Goal: Navigation & Orientation: Find specific page/section

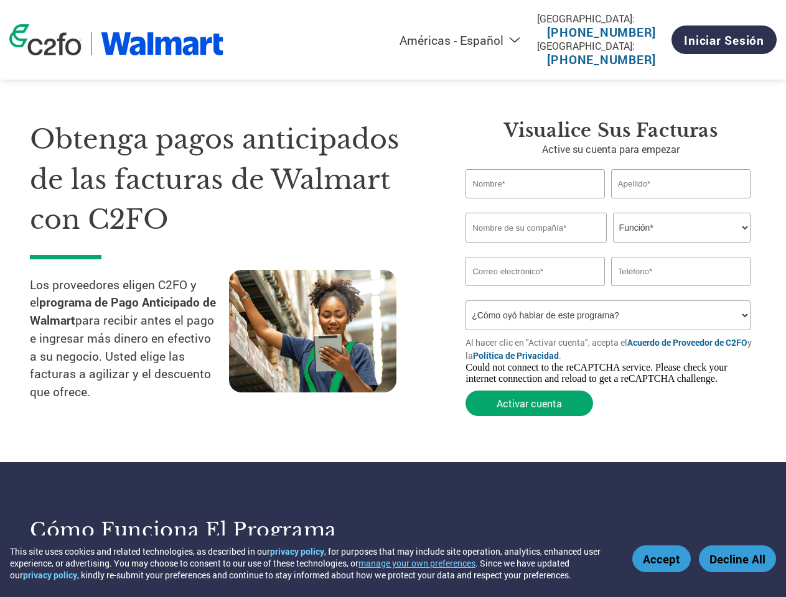
select select "es-MX"
click at [424, 563] on button "manage your own preferences" at bounding box center [416, 564] width 117 height 12
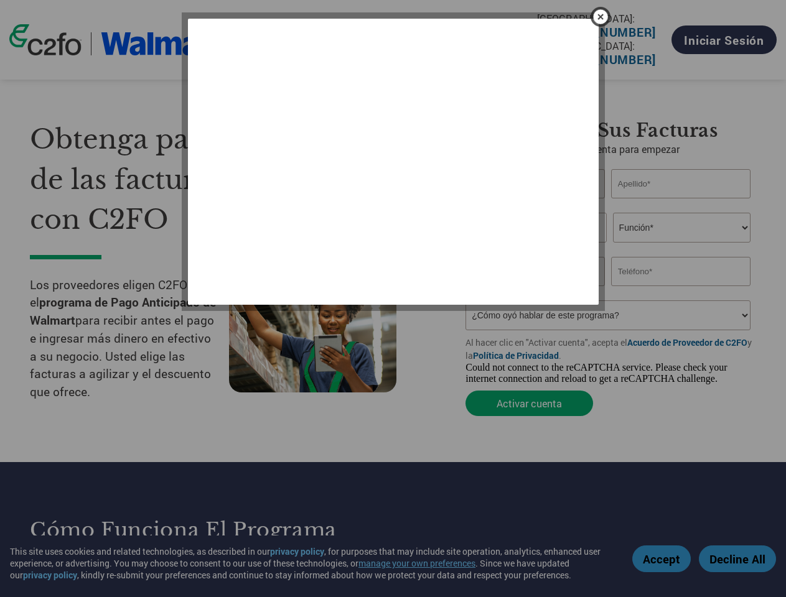
click at [663, 559] on div at bounding box center [393, 298] width 786 height 597
click at [737, 559] on div at bounding box center [393, 298] width 786 height 597
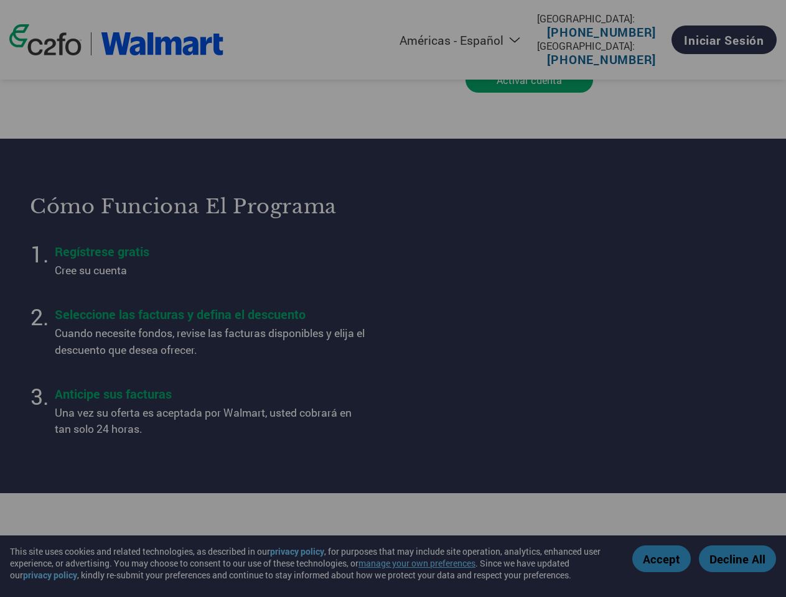
scroll to position [1523, 0]
